Goal: Information Seeking & Learning: Learn about a topic

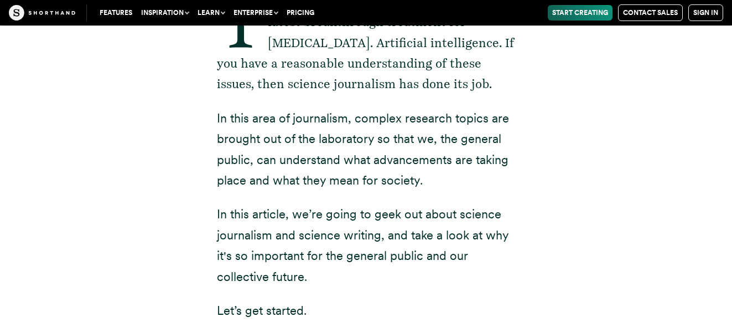
scroll to position [498, 0]
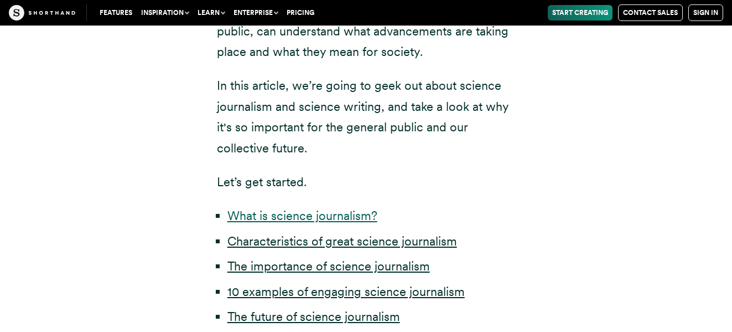
click at [299, 219] on link "What is science journalism?" at bounding box center [302, 215] width 150 height 14
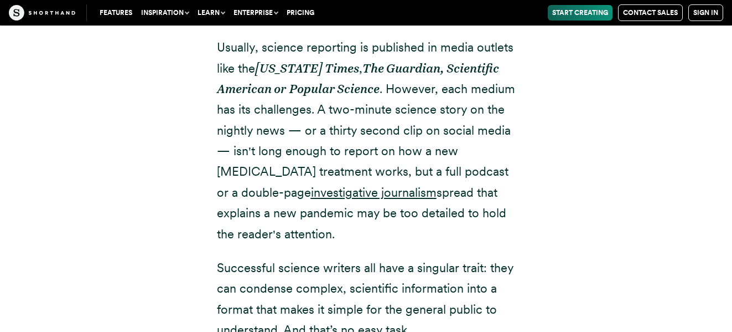
scroll to position [1536, 0]
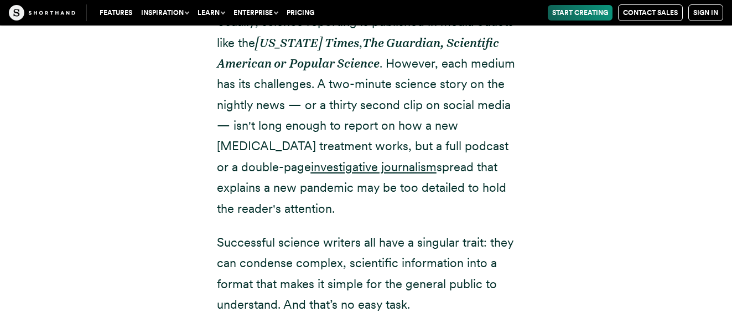
drag, startPoint x: 217, startPoint y: 216, endPoint x: 420, endPoint y: 283, distance: 213.7
click at [420, 283] on p "Successful science writers all have a singular trait: they can condense complex…" at bounding box center [366, 273] width 299 height 83
copy p "Successful science writers all have a singular trait: they can condense complex…"
click at [483, 189] on p "Usually, science reporting is published in media outlets like the [US_STATE] Ti…" at bounding box center [366, 115] width 299 height 207
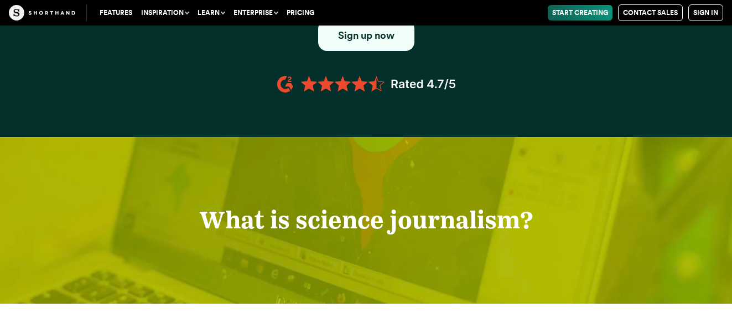
scroll to position [983, 0]
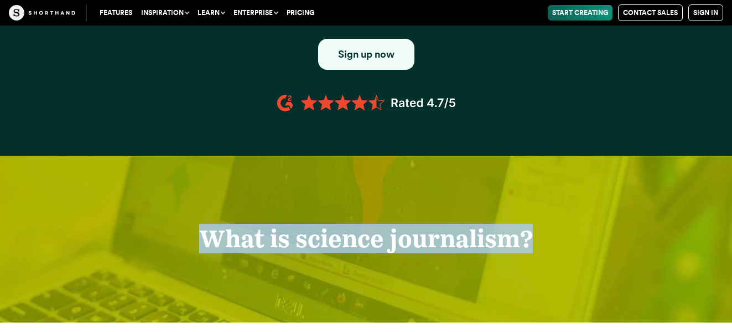
drag, startPoint x: 207, startPoint y: 224, endPoint x: 543, endPoint y: 241, distance: 336.9
click at [543, 241] on div "What is science journalism?" at bounding box center [366, 239] width 732 height 166
copy strong "What is science journalism?"
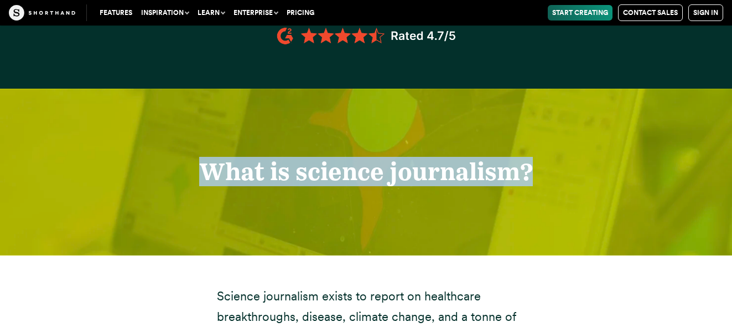
scroll to position [1094, 0]
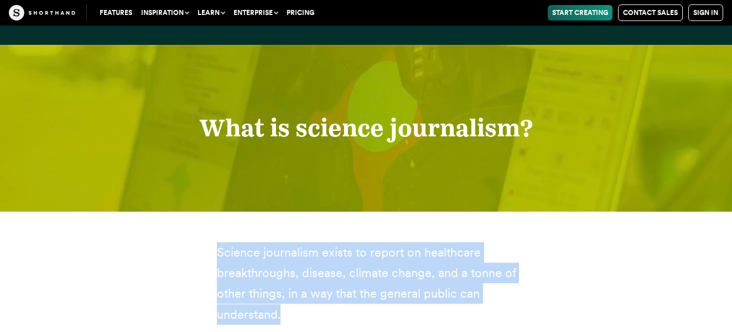
drag, startPoint x: 218, startPoint y: 230, endPoint x: 282, endPoint y: 289, distance: 87.7
click at [282, 289] on p "Science journalism exists to report on healthcare breakthroughs, disease, clima…" at bounding box center [366, 283] width 299 height 83
copy p "Science journalism exists to report on healthcare breakthroughs, disease, clima…"
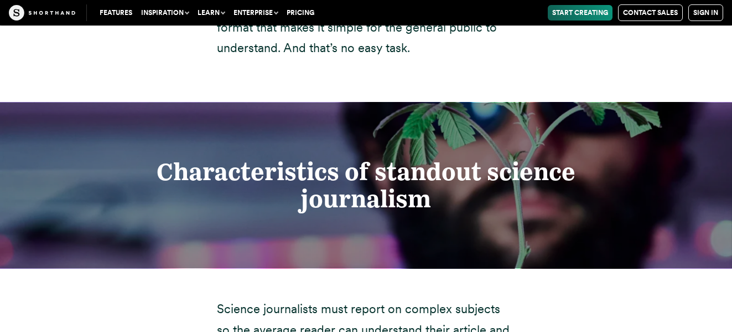
scroll to position [1813, 0]
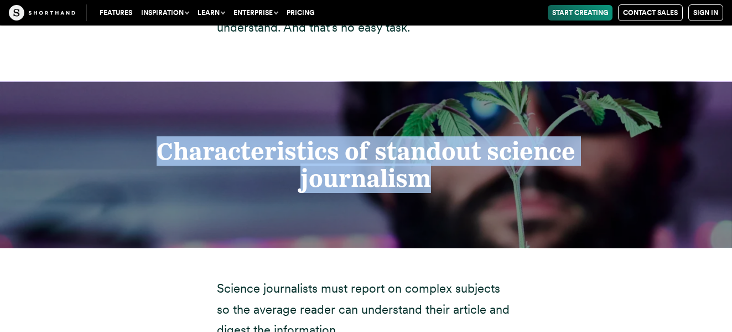
drag, startPoint x: 162, startPoint y: 131, endPoint x: 432, endPoint y: 165, distance: 272.2
click at [432, 165] on h2 "Characteristics of standout science journalism" at bounding box center [366, 165] width 572 height 54
copy strong "Characteristics of standout science journalism"
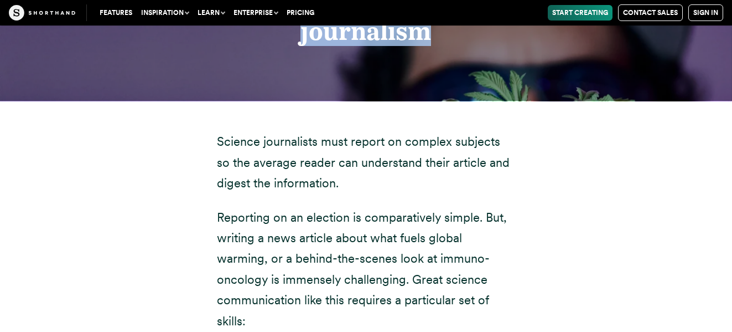
scroll to position [1979, 0]
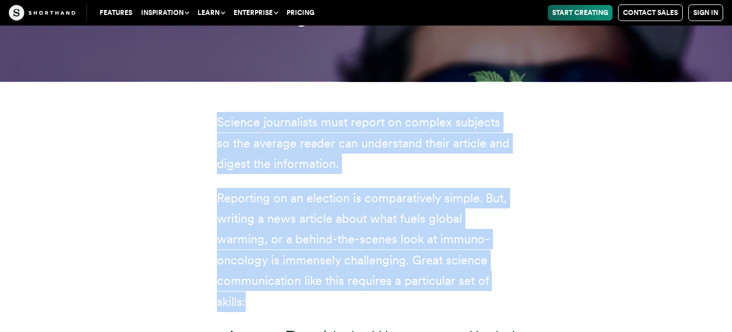
drag, startPoint x: 218, startPoint y: 97, endPoint x: 433, endPoint y: 256, distance: 266.8
copy div "Science journalists must report on complex subjects so the average reader can u…"
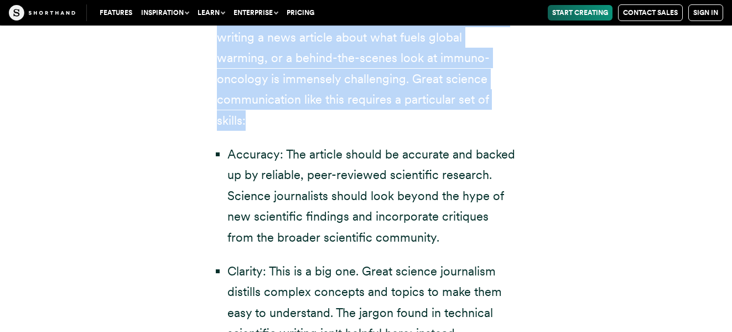
scroll to position [2145, 0]
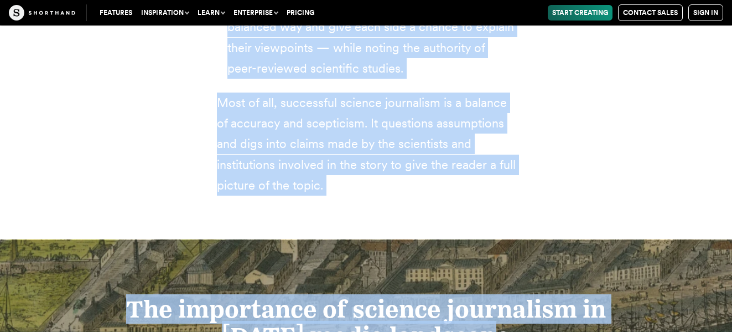
scroll to position [2832, 0]
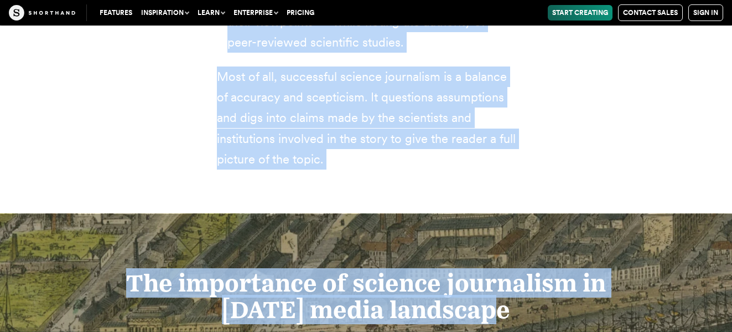
drag, startPoint x: 206, startPoint y: 120, endPoint x: 346, endPoint y: 137, distance: 141.1
copy div "Loremips: Dol sitamet consec ad elitsedd eiu tempor in ut laboreet, dolo-magnaa…"
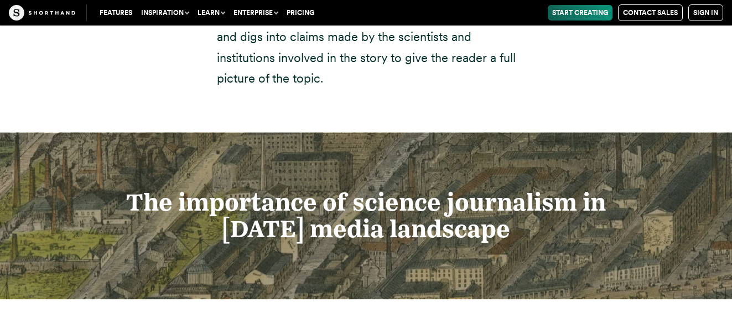
scroll to position [2943, 0]
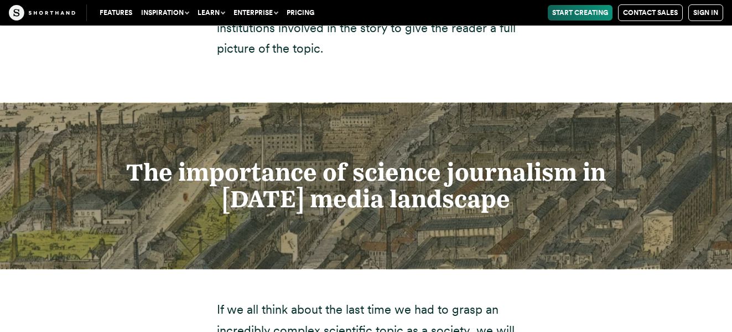
drag, startPoint x: 128, startPoint y: 121, endPoint x: 513, endPoint y: 165, distance: 387.2
click at [513, 165] on h2 "The importance of science journalism in [DATE] media landscape" at bounding box center [366, 186] width 572 height 54
copy strong "The importance of science journalism in [DATE] media landscape"
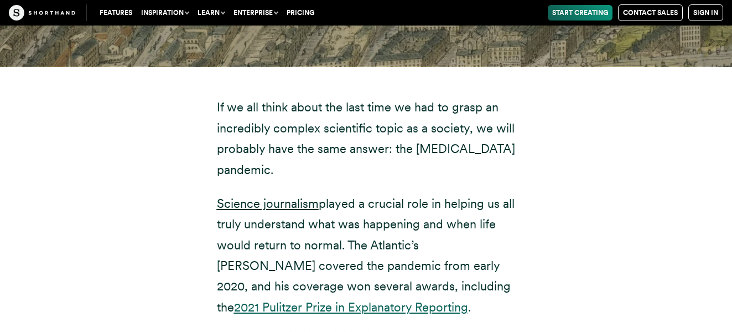
scroll to position [3164, 0]
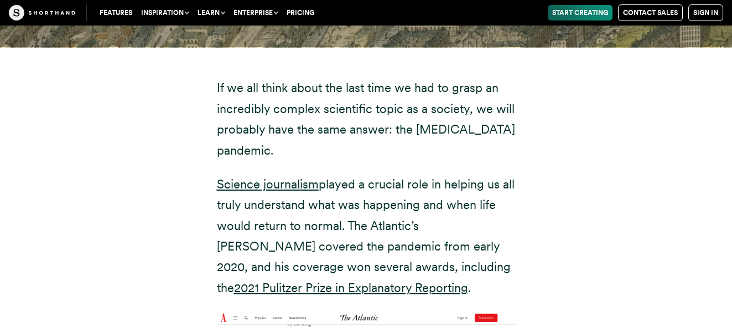
drag, startPoint x: 214, startPoint y: 140, endPoint x: 345, endPoint y: 249, distance: 170.6
copy p "Science journalism played a crucial role in helping us all truly understand wha…"
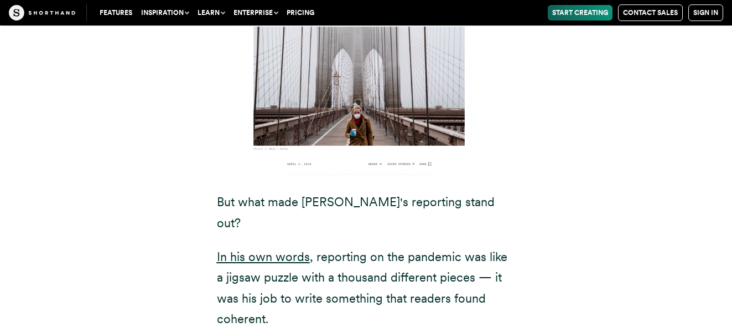
scroll to position [3496, 0]
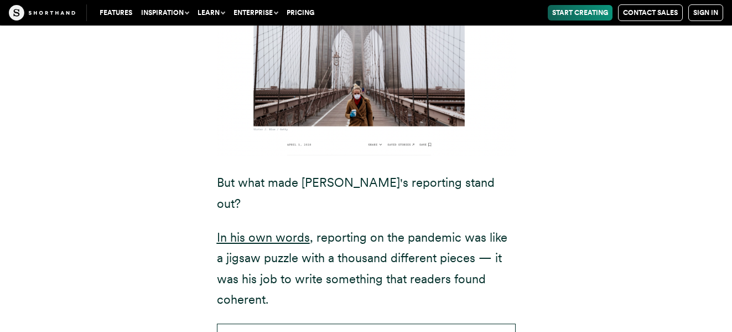
drag, startPoint x: 218, startPoint y: 138, endPoint x: 536, endPoint y: 212, distance: 326.8
copy div "But what made [PERSON_NAME]'s reporting stand out? In his own words , reporting…"
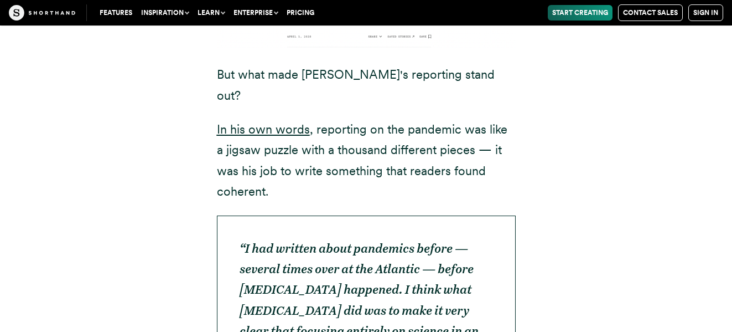
scroll to position [3607, 0]
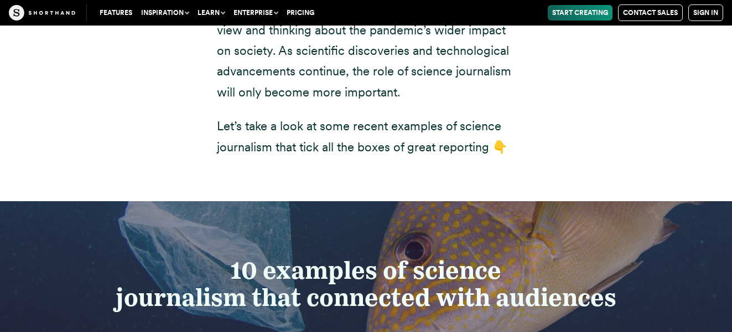
scroll to position [4658, 0]
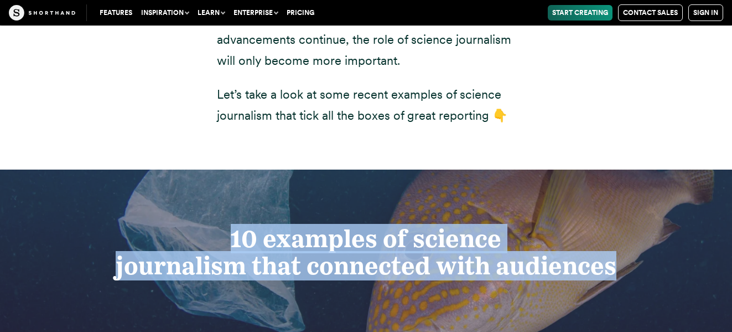
drag, startPoint x: 234, startPoint y: 154, endPoint x: 613, endPoint y: 173, distance: 380.1
click at [613, 225] on h2 "10 examples of science journalism that connected with audiences" at bounding box center [366, 252] width 572 height 54
copy h2 "10 examples of science journalism that connected with audiences"
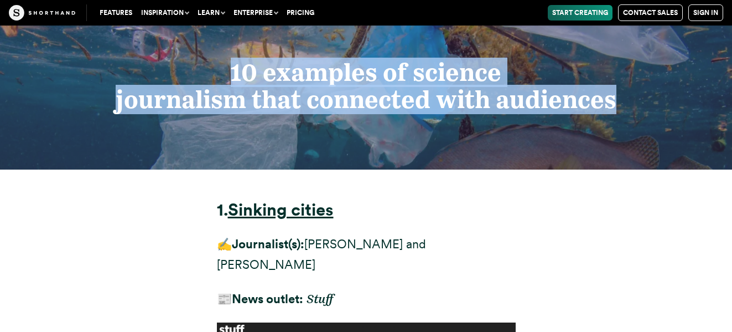
scroll to position [4880, 0]
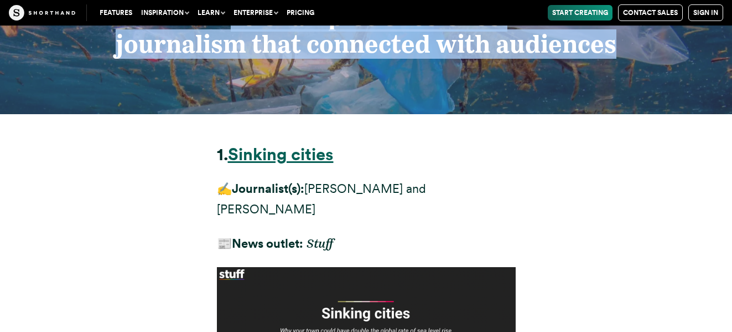
click at [260, 144] on strong "Sinking cities" at bounding box center [281, 154] width 106 height 20
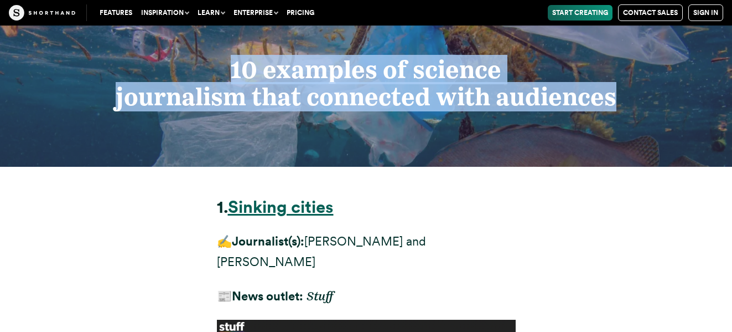
scroll to position [4824, 0]
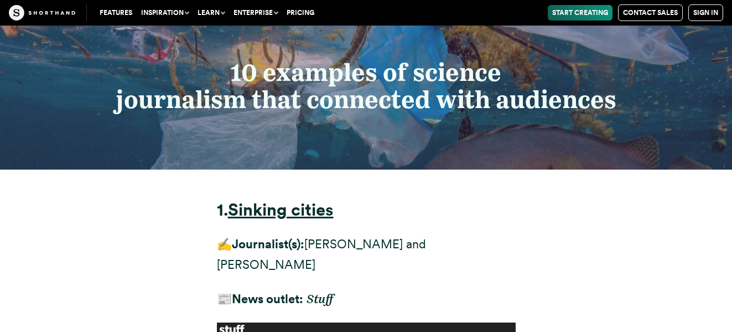
click at [217, 200] on h3 "1. Sinking cities" at bounding box center [366, 210] width 299 height 20
click at [406, 200] on h3 "1. Sinking cities" at bounding box center [366, 210] width 299 height 20
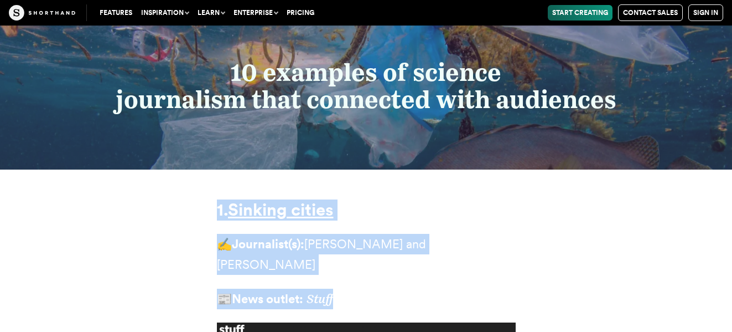
drag, startPoint x: 219, startPoint y: 120, endPoint x: 349, endPoint y: 186, distance: 146.3
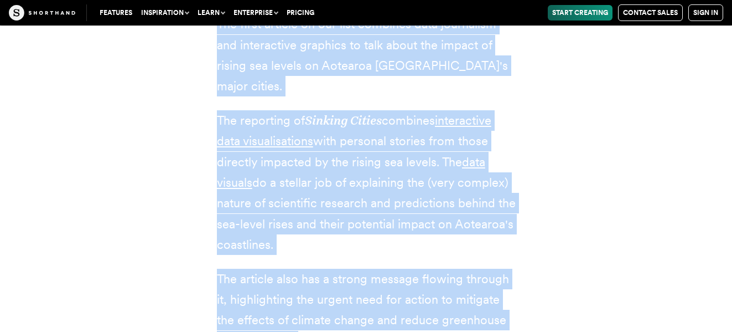
scroll to position [5441, 0]
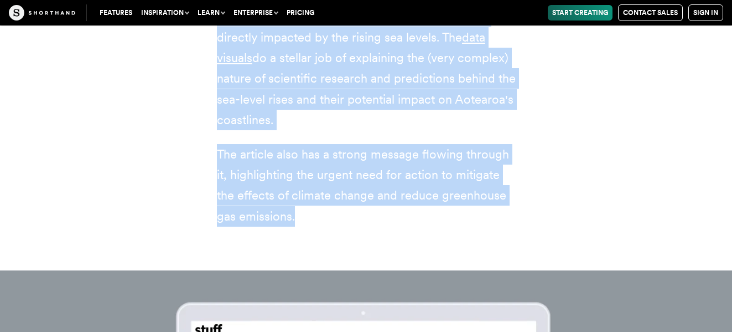
drag, startPoint x: 218, startPoint y: 79, endPoint x: 309, endPoint y: 120, distance: 99.6
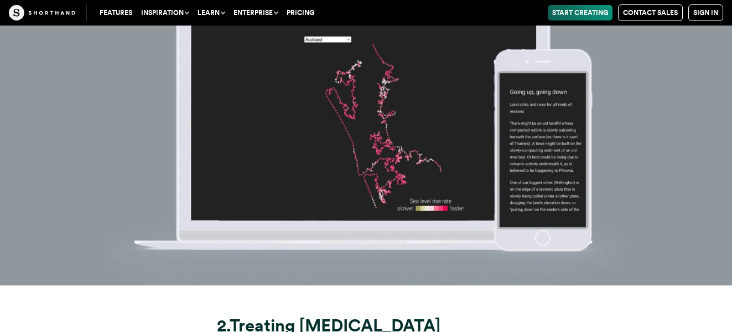
scroll to position [6272, 0]
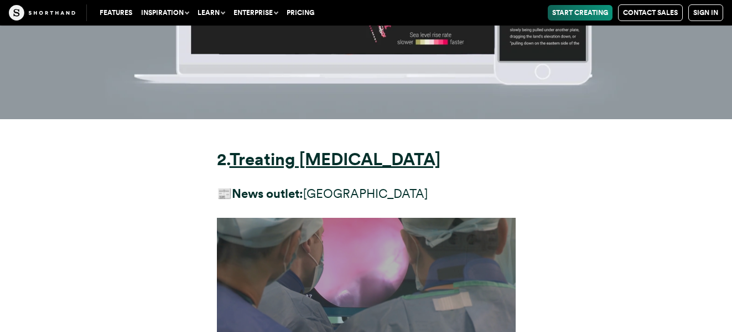
drag, startPoint x: 217, startPoint y: 51, endPoint x: 474, endPoint y: 83, distance: 259.3
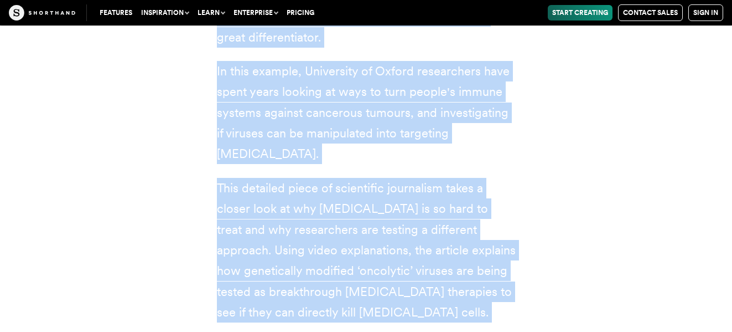
scroll to position [6846, 0]
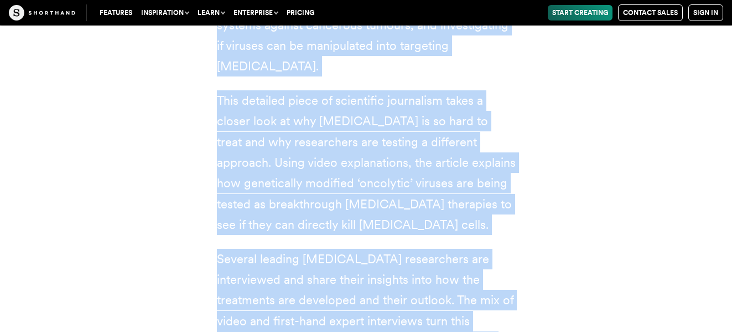
drag, startPoint x: 219, startPoint y: 51, endPoint x: 501, endPoint y: 215, distance: 326.8
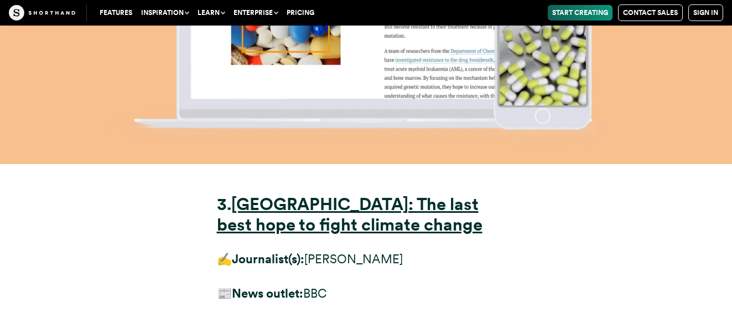
scroll to position [7787, 0]
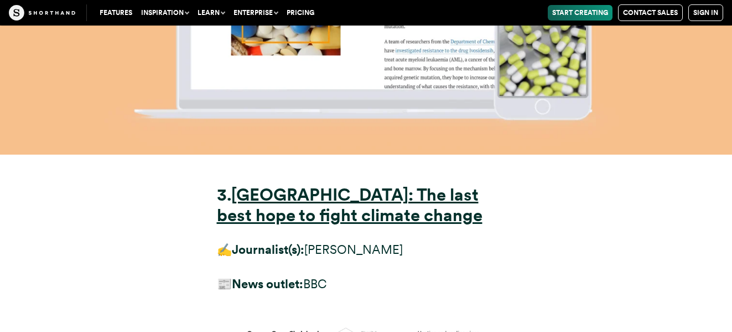
drag, startPoint x: 220, startPoint y: 49, endPoint x: 354, endPoint y: 132, distance: 157.9
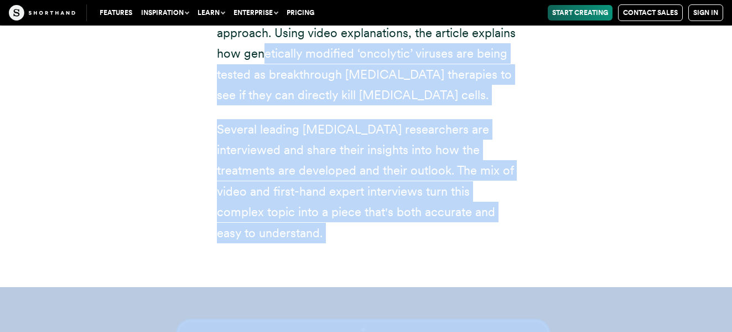
scroll to position [6863, 0]
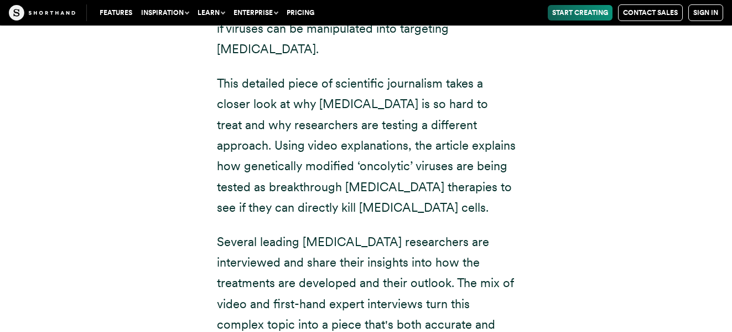
drag, startPoint x: 219, startPoint y: 64, endPoint x: 526, endPoint y: 193, distance: 333.9
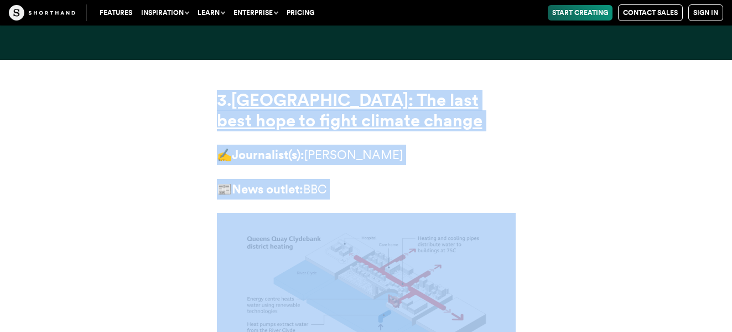
scroll to position [8025, 0]
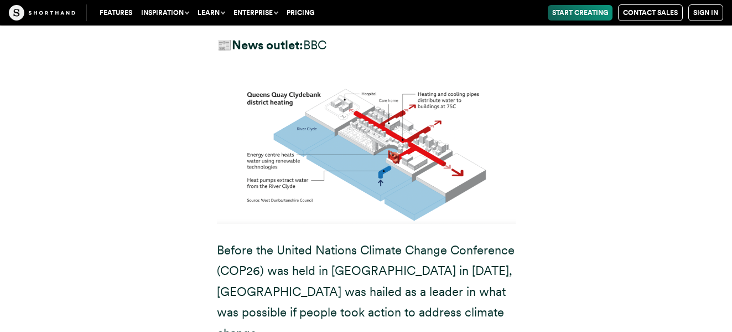
drag, startPoint x: 226, startPoint y: 105, endPoint x: 218, endPoint y: 106, distance: 7.8
click at [226, 240] on p "Before the United Nations Climate Change Conference (COP26) was held in [GEOGRA…" at bounding box center [366, 291] width 299 height 103
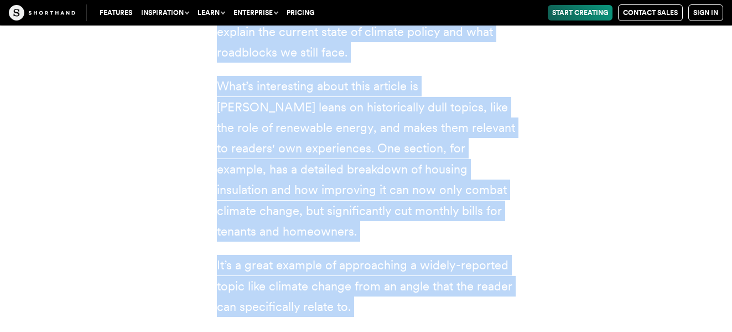
scroll to position [8477, 0]
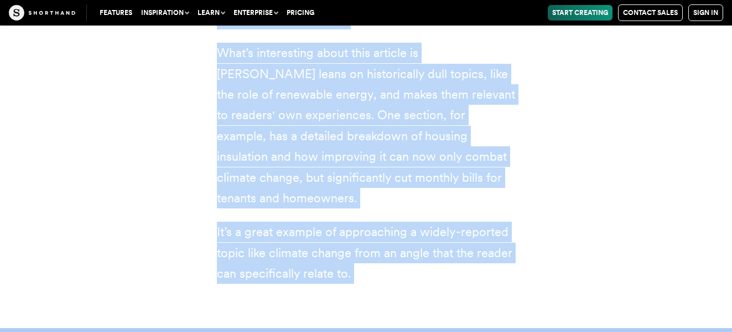
drag, startPoint x: 218, startPoint y: 106, endPoint x: 362, endPoint y: 105, distance: 143.9
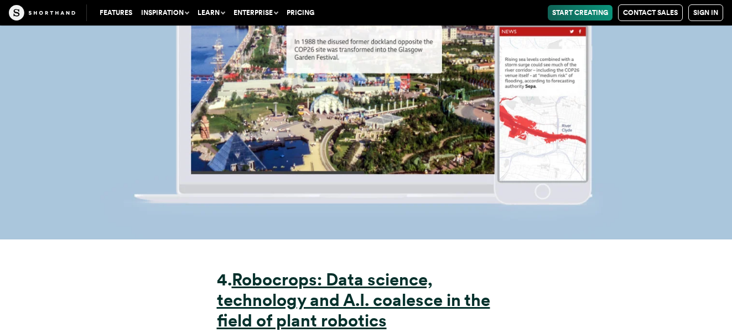
scroll to position [9251, 0]
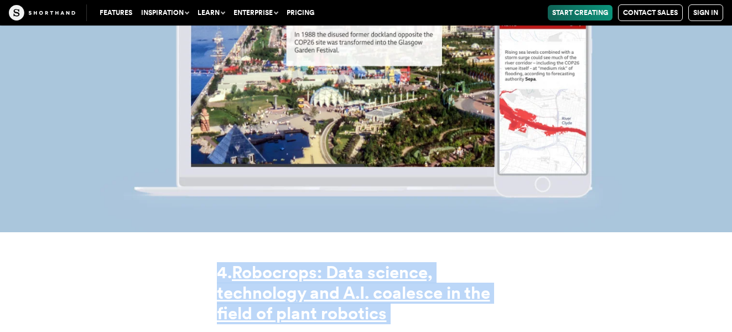
drag, startPoint x: 217, startPoint y: 82, endPoint x: 408, endPoint y: 197, distance: 223.4
drag, startPoint x: 306, startPoint y: 102, endPoint x: 266, endPoint y: 92, distance: 40.9
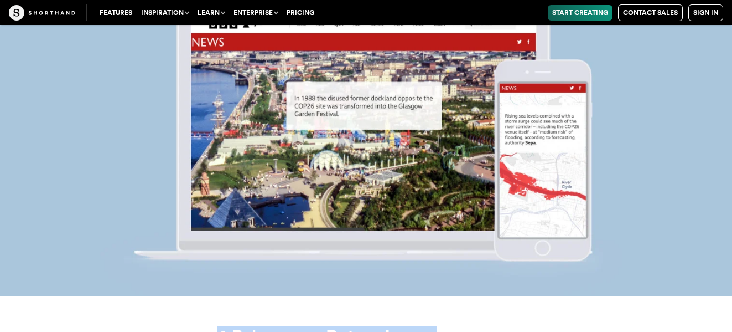
scroll to position [9307, 0]
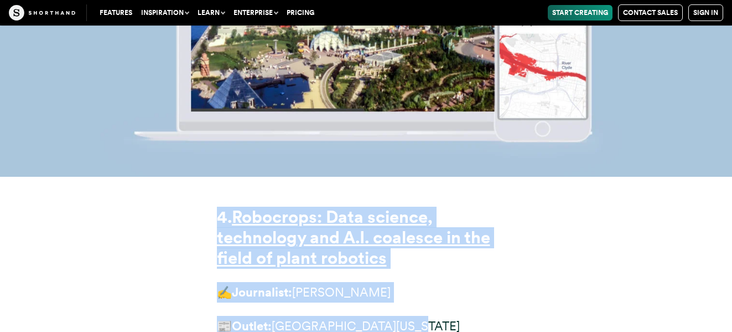
click at [501, 282] on p "✍️ Journalist: [PERSON_NAME]" at bounding box center [366, 292] width 299 height 20
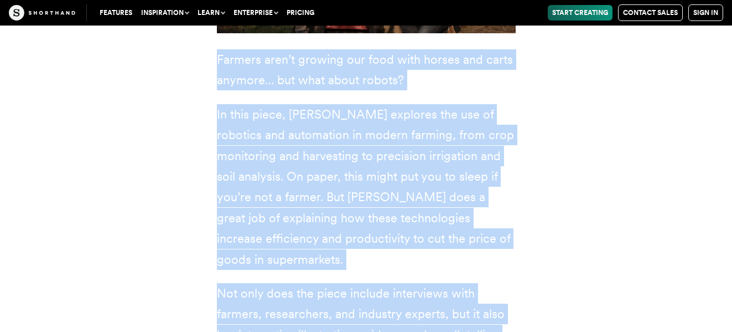
scroll to position [9811, 0]
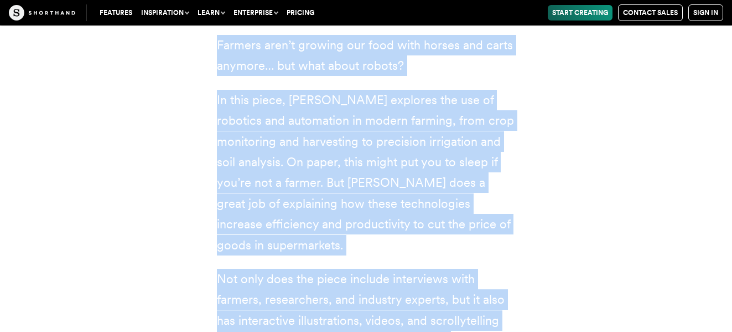
drag, startPoint x: 219, startPoint y: 86, endPoint x: 459, endPoint y: 162, distance: 252.0
click at [459, 162] on div "4. Robocrops: Data science, technology and A.I. coalesce in the field of plant …" at bounding box center [366, 26] width 299 height 649
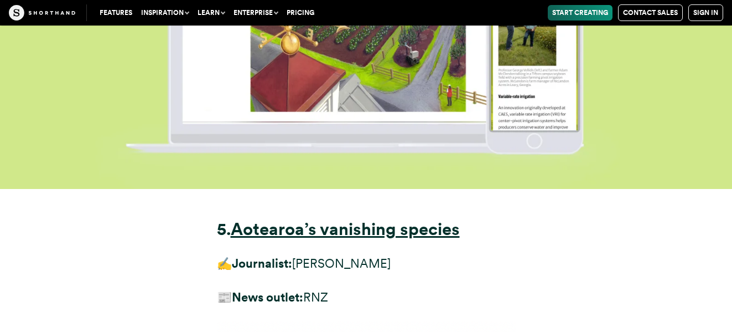
scroll to position [10642, 0]
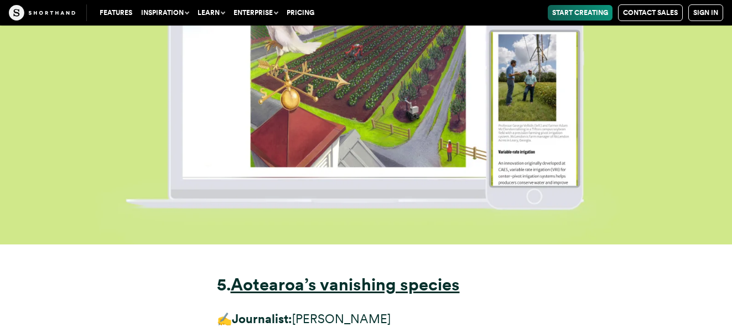
drag, startPoint x: 220, startPoint y: 95, endPoint x: 376, endPoint y: 159, distance: 168.5
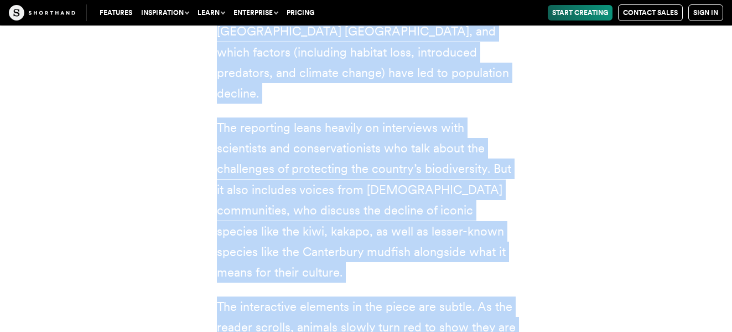
scroll to position [11489, 0]
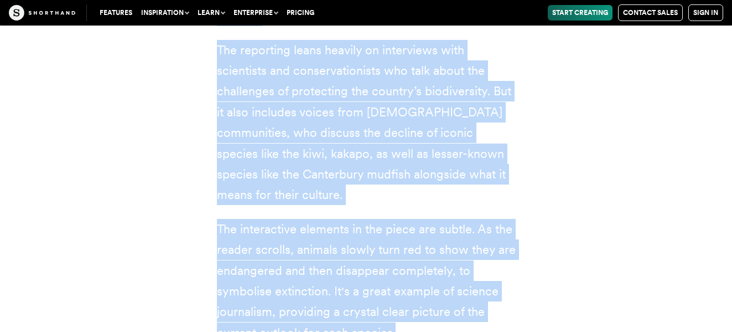
drag, startPoint x: 218, startPoint y: 129, endPoint x: 404, endPoint y: 128, distance: 186.5
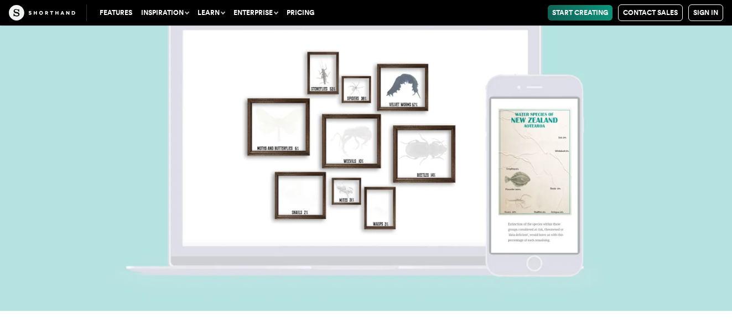
scroll to position [12264, 0]
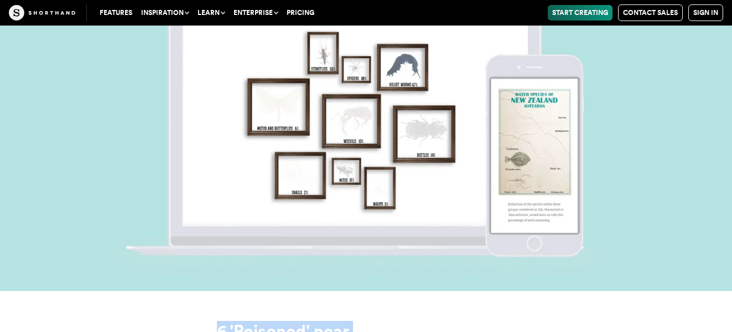
drag, startPoint x: 219, startPoint y: 121, endPoint x: 379, endPoint y: 194, distance: 175.3
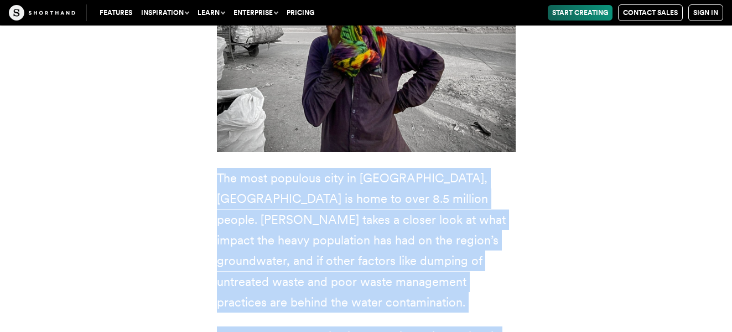
scroll to position [12811, 0]
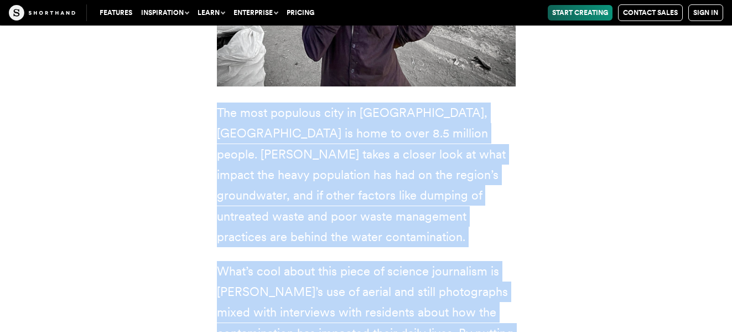
drag, startPoint x: 218, startPoint y: 41, endPoint x: 462, endPoint y: 252, distance: 322.9
click at [462, 252] on div "6. 'Poisoned' near [GEOGRAPHIC_DATA] ✍️ Journalist: [PERSON_NAME] 📰 News outlet…" at bounding box center [366, 137] width 299 height 727
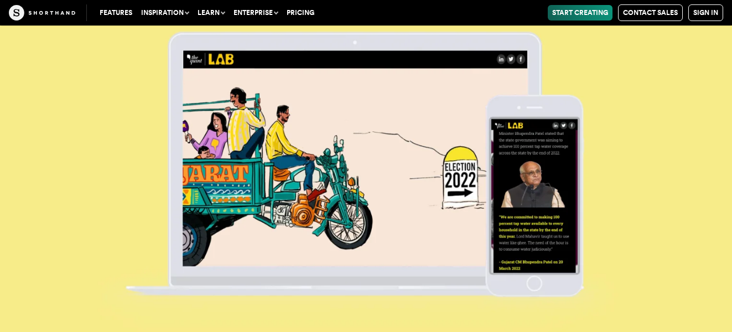
scroll to position [13696, 0]
drag, startPoint x: 220, startPoint y: 127, endPoint x: 379, endPoint y: 218, distance: 182.5
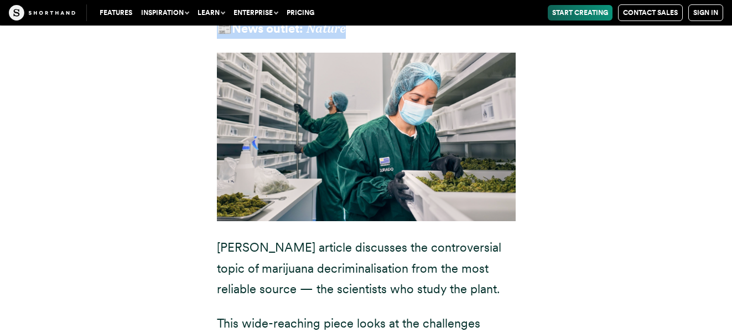
scroll to position [14297, 0]
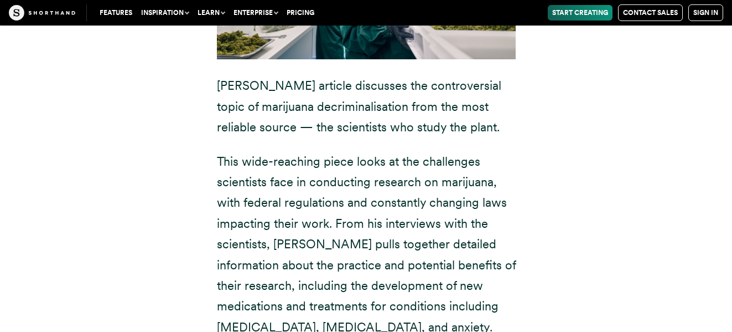
drag, startPoint x: 219, startPoint y: 103, endPoint x: 288, endPoint y: 177, distance: 100.6
click at [288, 177] on div "7. Decriminalization of marijuana opens doors for some scientists ✍️ Journalist…" at bounding box center [366, 101] width 299 height 664
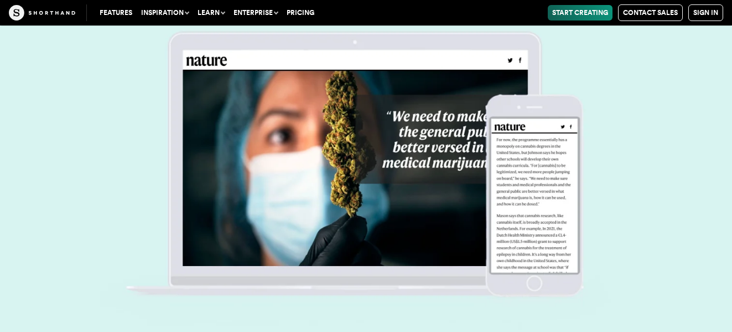
scroll to position [15071, 0]
drag, startPoint x: 220, startPoint y: 171, endPoint x: 353, endPoint y: 241, distance: 150.0
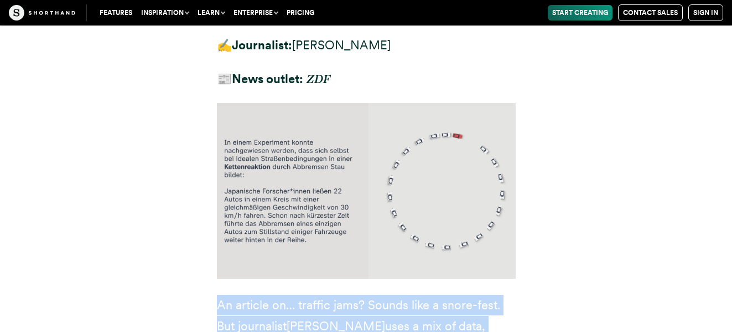
scroll to position [15490, 0]
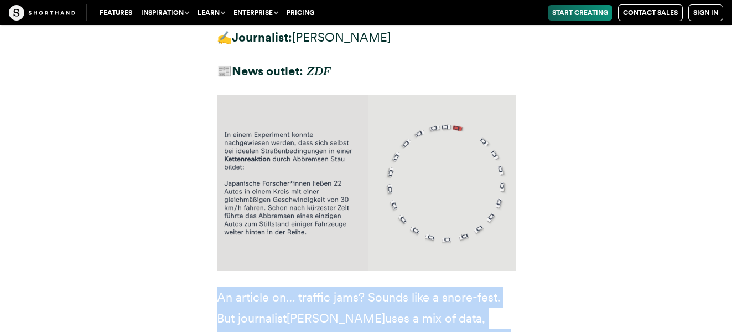
drag, startPoint x: 218, startPoint y: 78, endPoint x: 520, endPoint y: 270, distance: 357.6
click at [520, 270] on div "8. Standstill on the freeway ✍️ Journalist: [PERSON_NAME] 📰 News outlet: ZDF An…" at bounding box center [366, 277] width 343 height 629
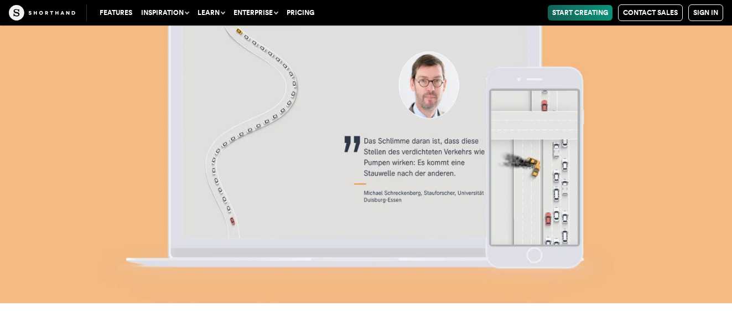
scroll to position [16486, 0]
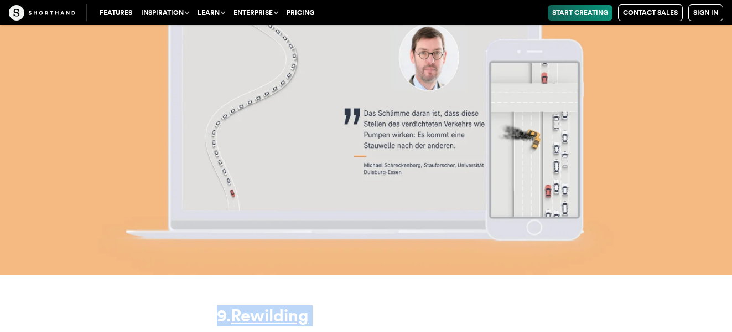
drag, startPoint x: 217, startPoint y: 46, endPoint x: 437, endPoint y: 126, distance: 233.7
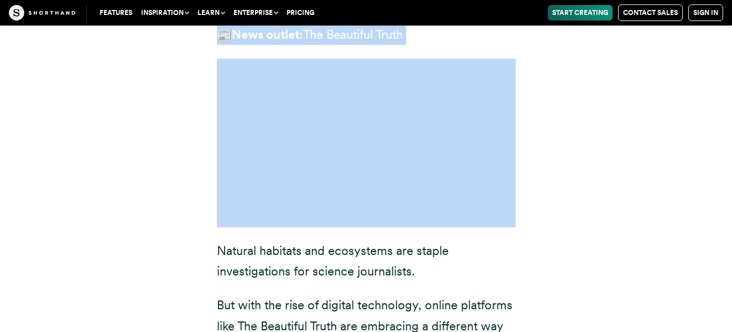
scroll to position [16884, 0]
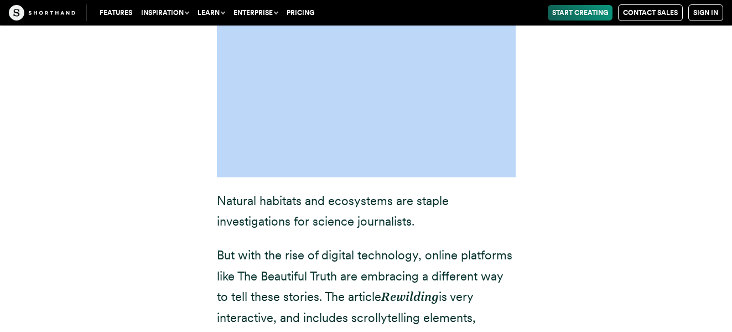
drag, startPoint x: 219, startPoint y: 108, endPoint x: 418, endPoint y: 270, distance: 256.2
click at [418, 270] on div "9. Rewilding ✍️ Journalist: [PERSON_NAME] 📰 News outlet: The Beautiful Truth Na…" at bounding box center [366, 227] width 299 height 641
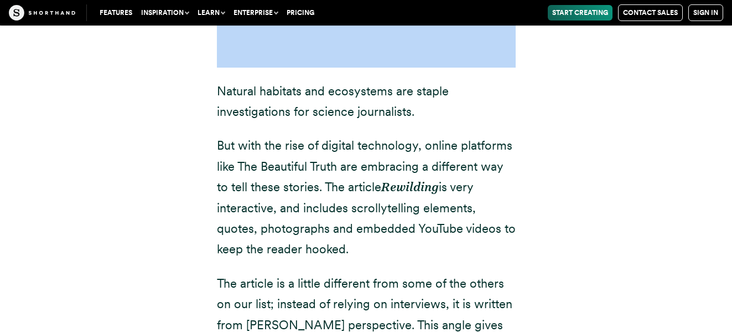
scroll to position [17051, 0]
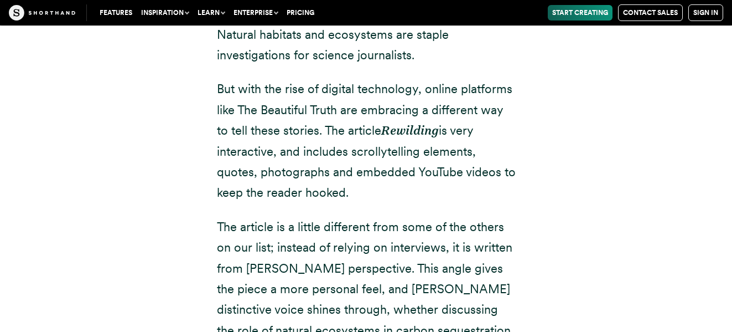
click at [477, 141] on div "9. Rewilding ✍️ Journalist: [PERSON_NAME] 📰 News outlet: The Beautiful Truth Na…" at bounding box center [366, 68] width 343 height 715
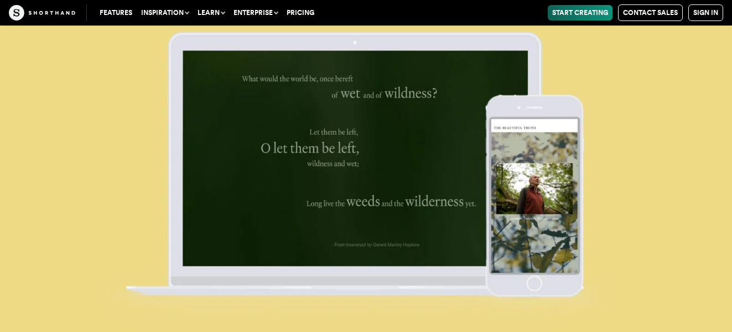
scroll to position [17825, 0]
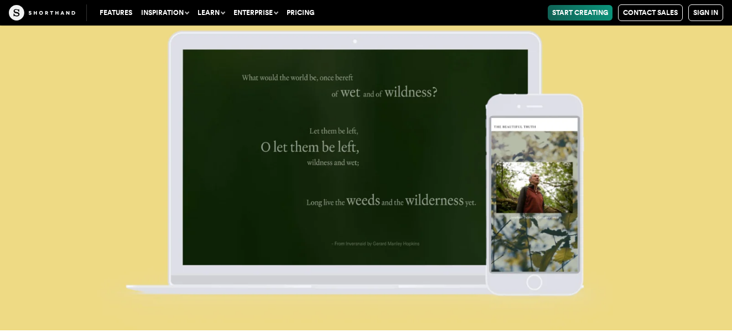
drag, startPoint x: 218, startPoint y: 101, endPoint x: 370, endPoint y: 135, distance: 155.9
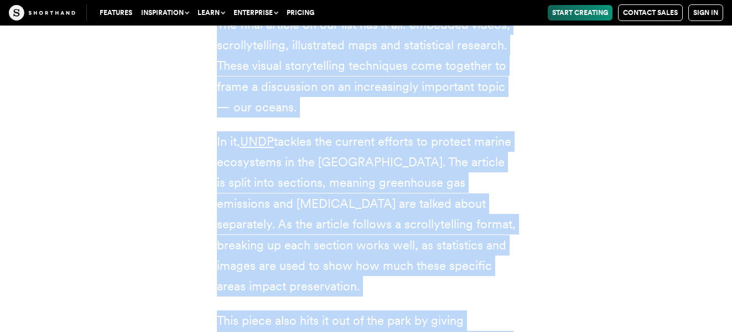
scroll to position [18461, 0]
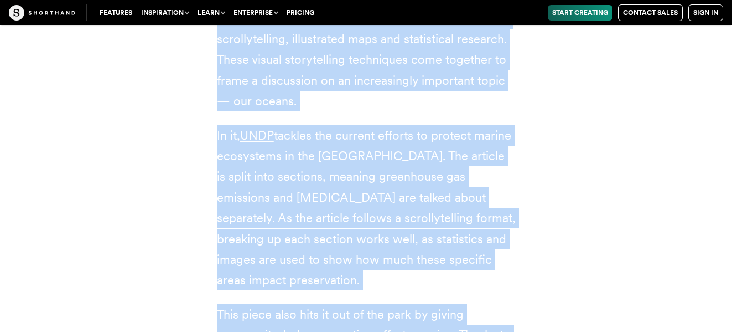
drag, startPoint x: 218, startPoint y: 159, endPoint x: 277, endPoint y: 171, distance: 60.5
click at [277, 171] on div "10. A wilderness of water 📰 News outlet: UNDP The final article on our list has…" at bounding box center [366, 86] width 299 height 723
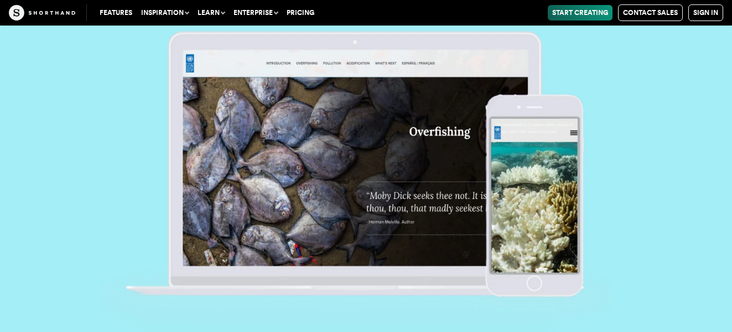
scroll to position [19236, 0]
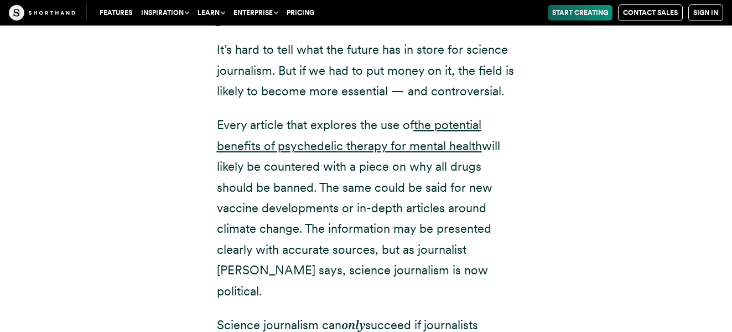
scroll to position [19772, 0]
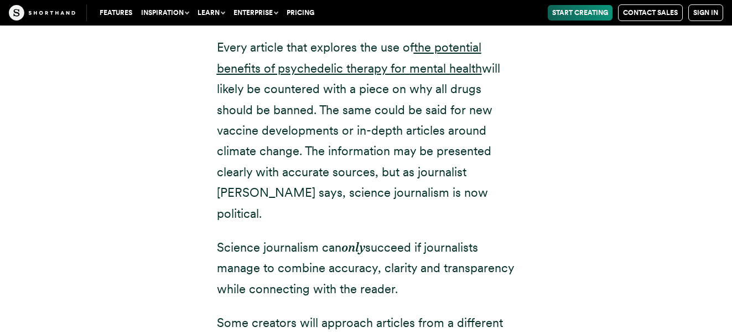
drag, startPoint x: 221, startPoint y: 150, endPoint x: 317, endPoint y: 226, distance: 122.9
click at [317, 226] on div "The future of science journalism It’s hard to tell what the future has in store…" at bounding box center [366, 269] width 299 height 759
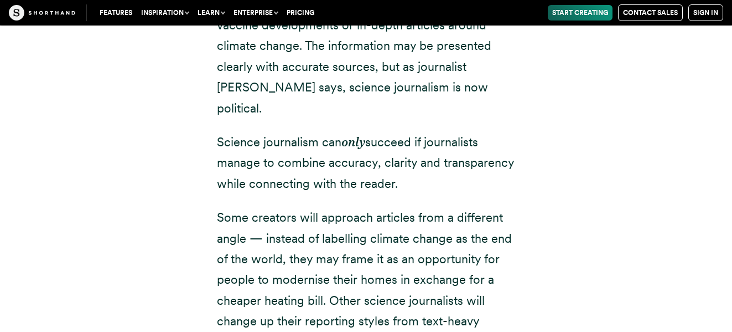
scroll to position [19883, 0]
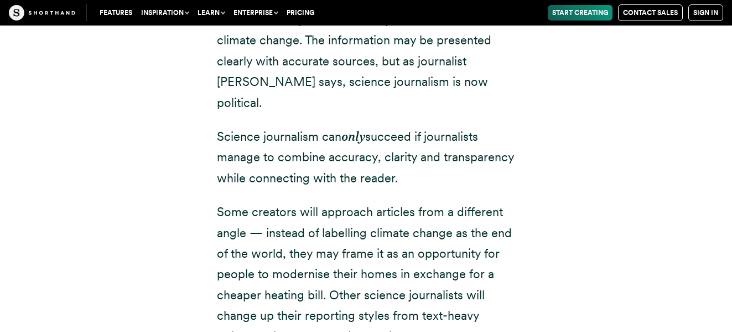
click at [666, 183] on div "The future of science journalism It’s hard to tell what the future has in store…" at bounding box center [366, 165] width 686 height 833
